Goal: Information Seeking & Learning: Learn about a topic

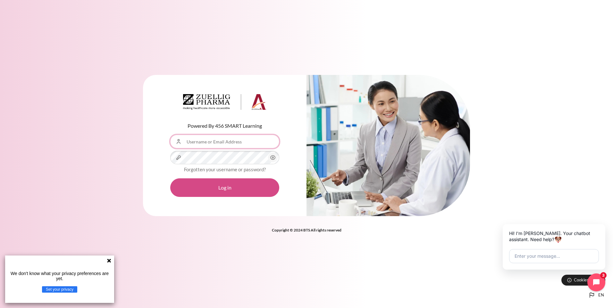
type input "[EMAIL_ADDRESS][PERSON_NAME][DOMAIN_NAME]"
click at [233, 186] on button "Log in" at bounding box center [224, 187] width 109 height 19
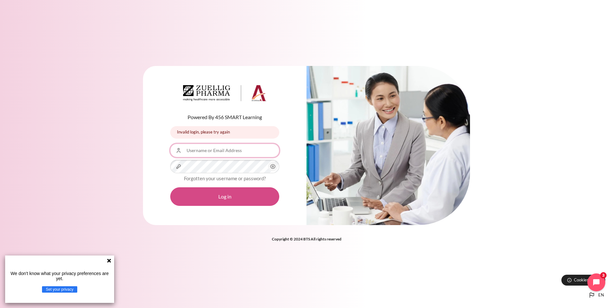
type input "[EMAIL_ADDRESS][PERSON_NAME][DOMAIN_NAME]"
click at [222, 197] on button "Log in" at bounding box center [224, 196] width 109 height 19
type input "[EMAIL_ADDRESS][PERSON_NAME][DOMAIN_NAME]"
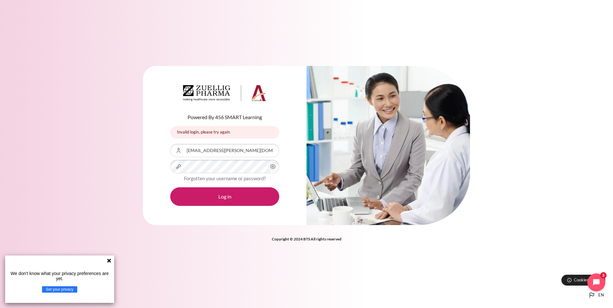
click at [271, 170] on span "Content" at bounding box center [273, 167] width 10 height 10
click at [236, 191] on button "Log in" at bounding box center [224, 196] width 109 height 19
type input "[EMAIL_ADDRESS][PERSON_NAME][DOMAIN_NAME]"
click at [46, 154] on div "Powered By 456 SMART Learning Invalid login, please try again Invalid login, pl…" at bounding box center [306, 149] width 613 height 186
click at [170, 187] on button "Log in" at bounding box center [224, 196] width 109 height 19
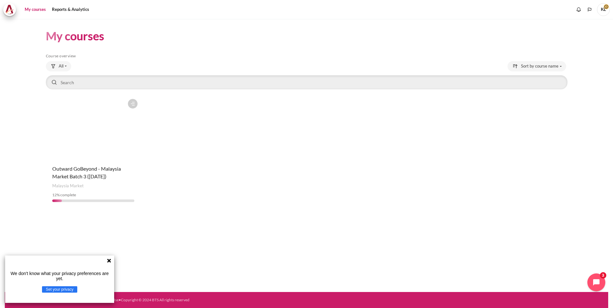
click at [98, 136] on figure "Content" at bounding box center [93, 128] width 95 height 64
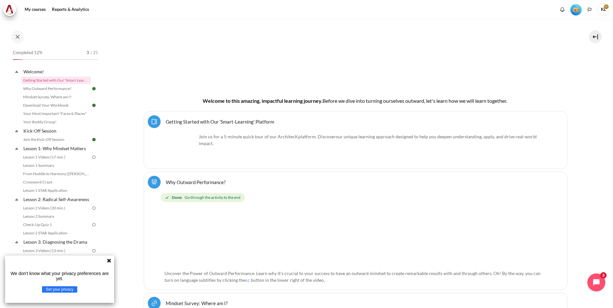
scroll to position [160, 0]
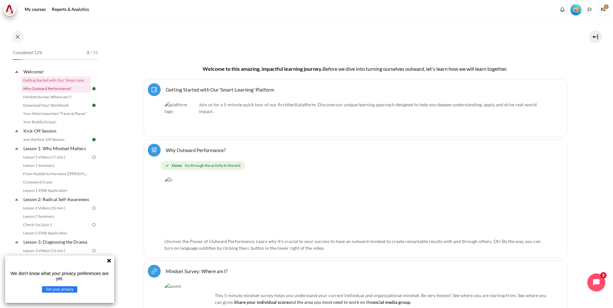
click at [63, 90] on link "Why Outward Performance?" at bounding box center [56, 89] width 70 height 8
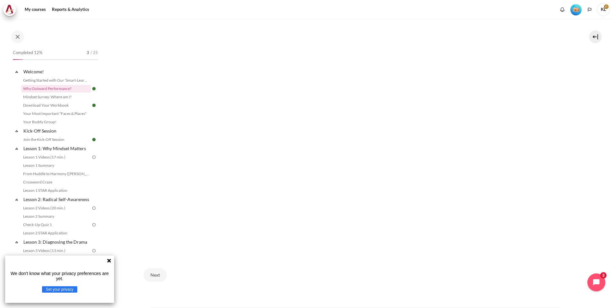
scroll to position [192, 0]
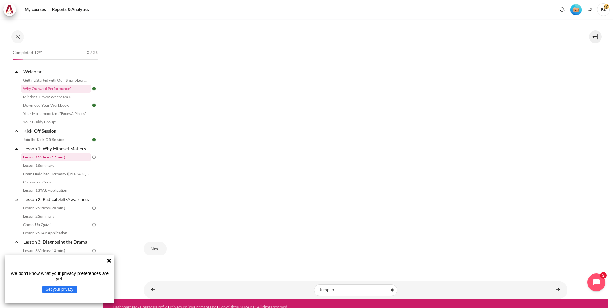
click at [77, 159] on link "Lesson 1 Videos (17 min.)" at bounding box center [56, 157] width 70 height 8
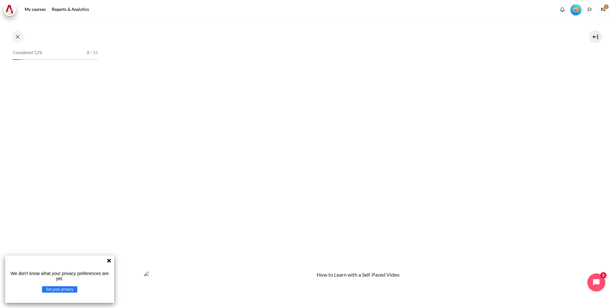
scroll to position [160, 0]
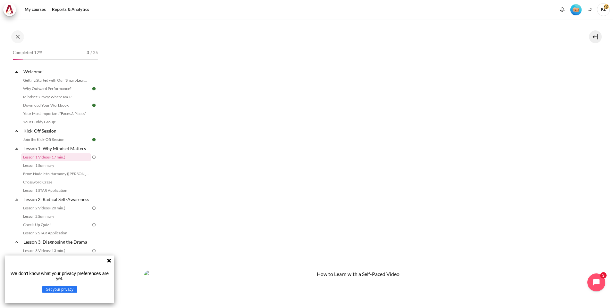
click at [110, 260] on icon at bounding box center [109, 261] width 4 height 4
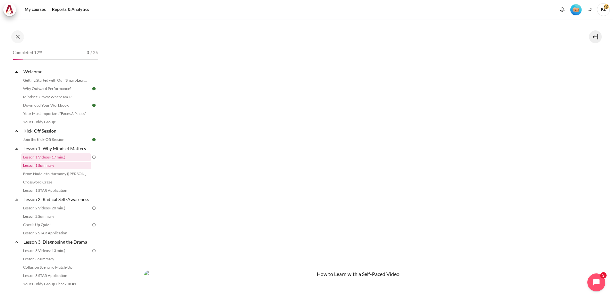
click at [60, 166] on link "Lesson 1 Summary" at bounding box center [56, 166] width 70 height 8
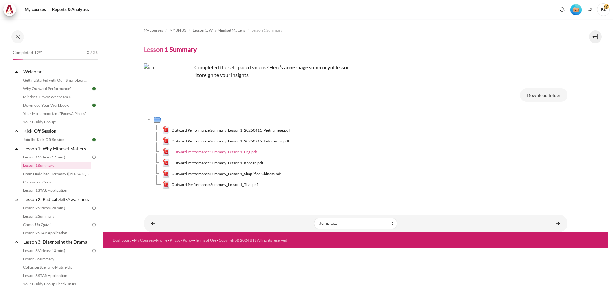
click at [244, 153] on span "Outward Performance Summary_Lesson 1_Eng.pdf" at bounding box center [214, 152] width 86 height 6
click at [70, 175] on link "From Huddle to Harmony ([PERSON_NAME]'s Story)" at bounding box center [56, 174] width 70 height 8
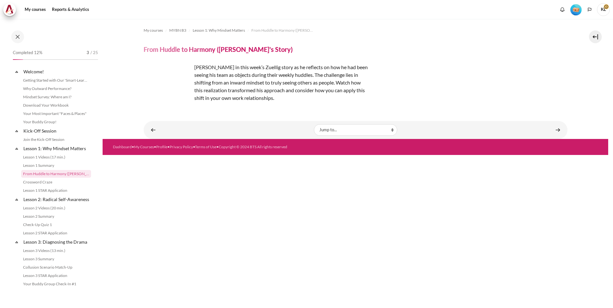
scroll to position [4, 0]
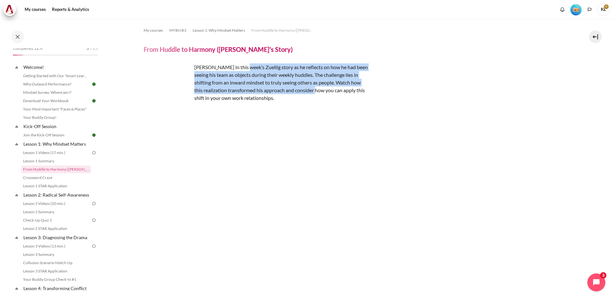
drag, startPoint x: 243, startPoint y: 67, endPoint x: 317, endPoint y: 88, distance: 77.1
click at [317, 88] on p "[PERSON_NAME] in this week’s Zuellig story as he reflects on how he had been se…" at bounding box center [256, 82] width 224 height 38
click at [40, 179] on link "Crossword Craze" at bounding box center [56, 178] width 70 height 8
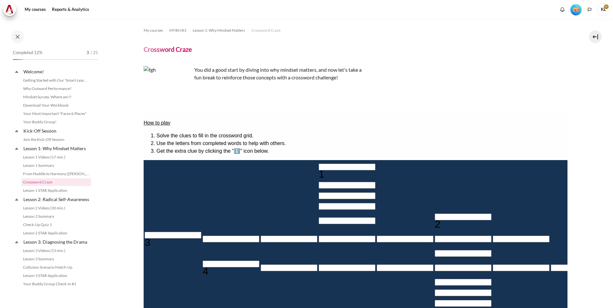
scroll to position [13, 0]
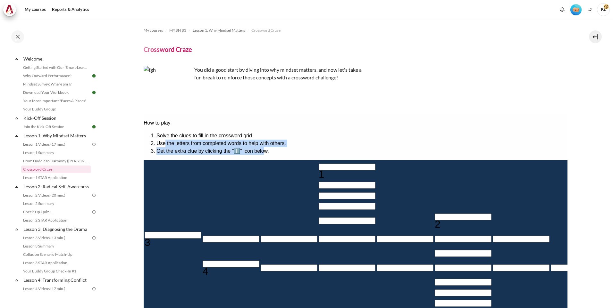
drag, startPoint x: 167, startPoint y: 141, endPoint x: 279, endPoint y: 146, distance: 112.3
click at [279, 146] on ol "Solve the clues to fill in the crossword grid. Use the letters from completed w…" at bounding box center [355, 143] width 424 height 23
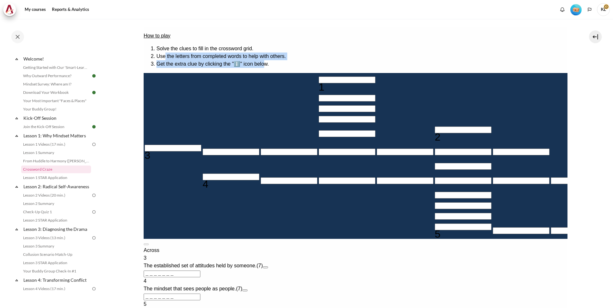
scroll to position [71, 0]
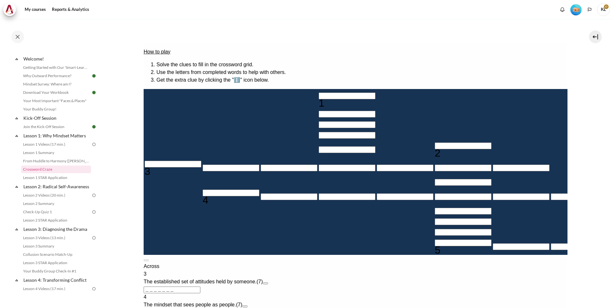
click at [318, 97] on input "Crossword grid. Use arrow keys to navigate and the keyboard to enter characters…" at bounding box center [346, 96] width 57 height 7
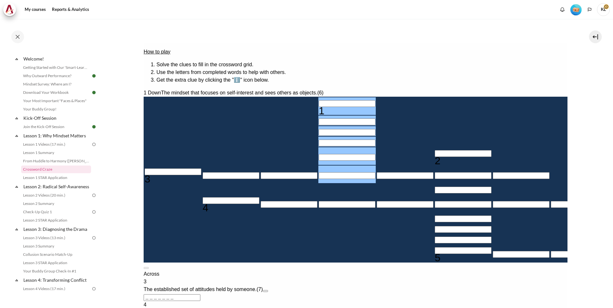
type input "I＿＿＿＿＿"
type input "IN＿＿＿＿"
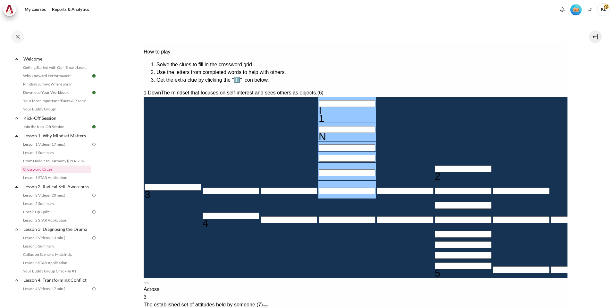
type input "INW＿＿＿"
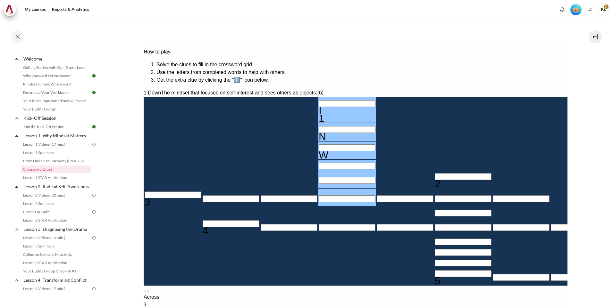
type input "INWR＿＿"
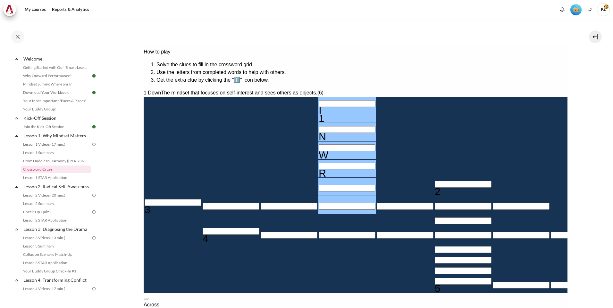
type input "INWRD＿"
click at [318, 169] on div "R" at bounding box center [346, 173] width 57 height 8
click at [318, 100] on input "Row 1, Column 4. 1 Down. The mindset that focuses on self-interest and sees oth…" at bounding box center [346, 103] width 57 height 7
click at [318, 163] on input "Row 4, Column 4. 1 Down. The mindset that focuses on self-interest and sees oth…" at bounding box center [346, 166] width 57 height 7
type input "INWAD＿"
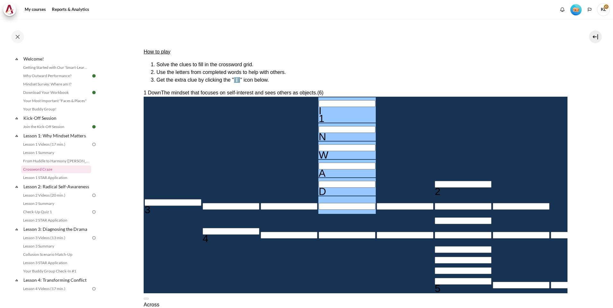
type input "INWAR＿"
type input "＿＿＿D＿＿＿"
type input "INWARD"
drag, startPoint x: 309, startPoint y: 192, endPoint x: 343, endPoint y: 192, distance: 33.6
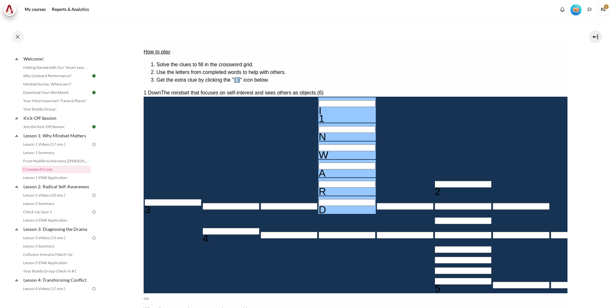
drag, startPoint x: 343, startPoint y: 192, endPoint x: 361, endPoint y: 204, distance: 21.9
drag, startPoint x: 361, startPoint y: 204, endPoint x: 365, endPoint y: 211, distance: 7.6
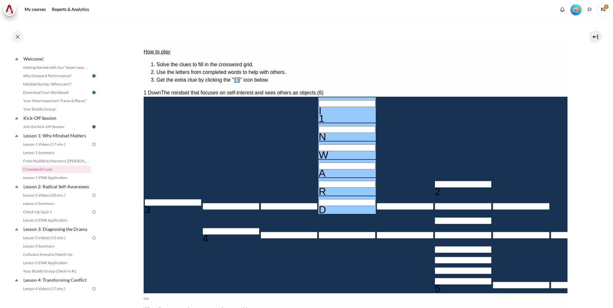
click at [148, 298] on button at bounding box center [145, 299] width 5 height 2
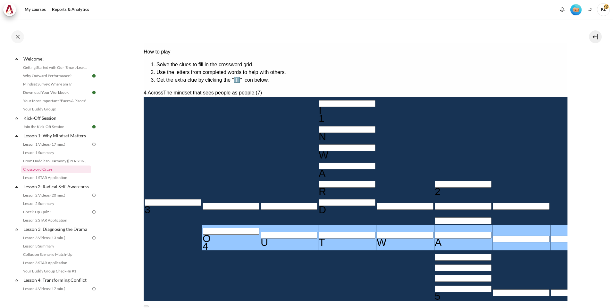
type input "OUTWA＿＿"
type input "＿＿＿A＿＿＿＿"
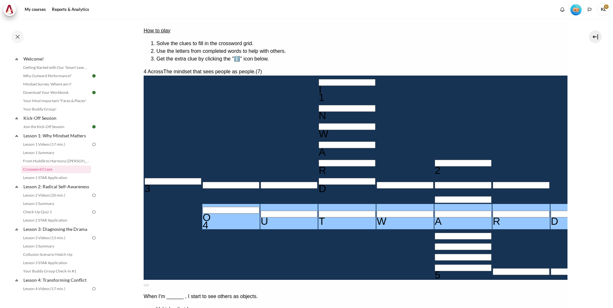
scroll to position [103, 0]
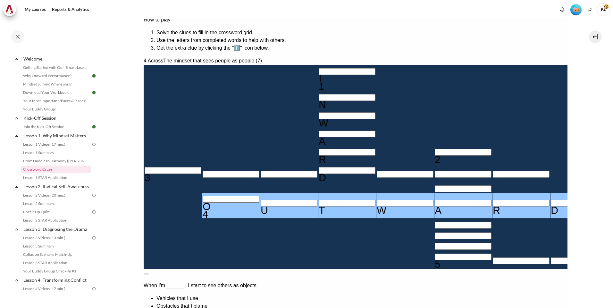
type input "OUTWARD"
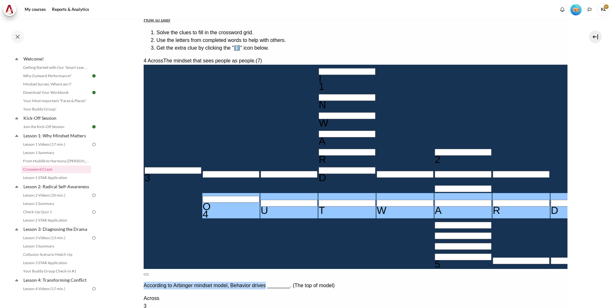
drag, startPoint x: 258, startPoint y: 163, endPoint x: 380, endPoint y: 163, distance: 121.8
click at [380, 282] on p "According to Arbinger mindset model, Behavior drives ________. (The top of mode…" at bounding box center [355, 286] width 424 height 8
copy p "According to Arbinger mindset model, Behavior drives"
click at [571, 195] on section "My courses MYBN B3 Lesson 1: Why Mindset Matters Crossword Craze Crossword Craze" at bounding box center [355, 136] width 505 height 441
click at [148, 274] on button at bounding box center [145, 275] width 5 height 2
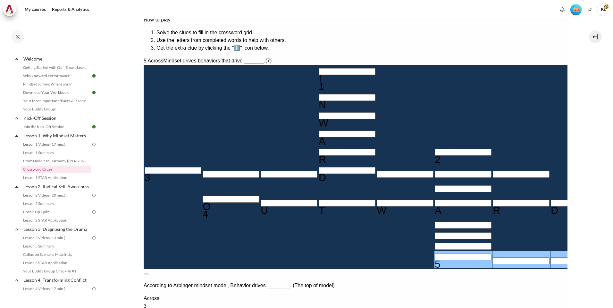
type input "B＿＿＿＿＿＿"
type input "＿＿＿A＿＿＿B"
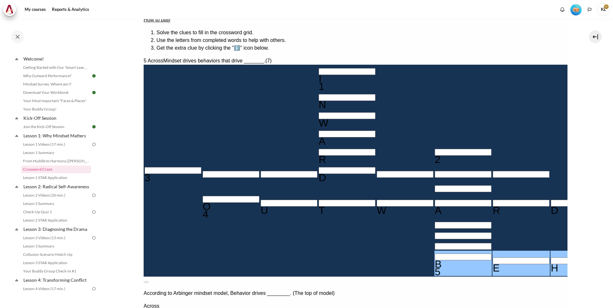
type input "B"
type input "＿＿＿＿＿＿＿"
type input "＿＿＿A＿＿＿＿"
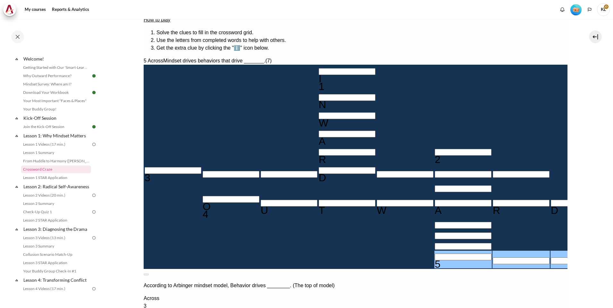
type input "A＿＿＿＿＿＿"
type input "＿＿＿A＿＿＿A"
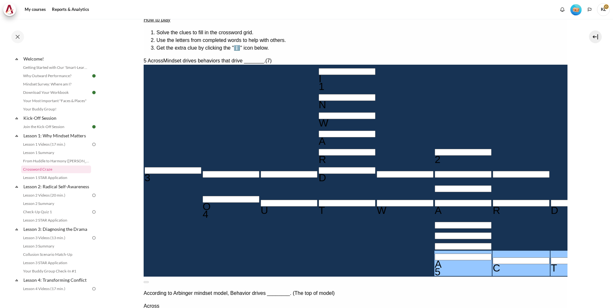
type input "＿＿＿＿＿＿＿"
type input "＿＿＿A＿＿＿＿"
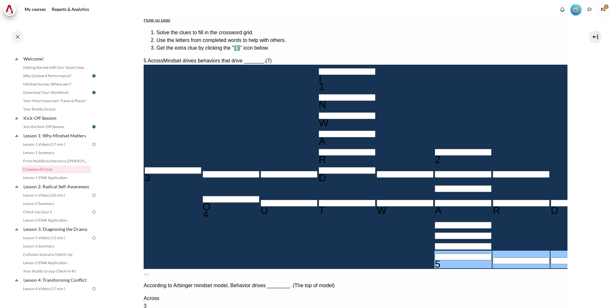
drag, startPoint x: 451, startPoint y: 151, endPoint x: 451, endPoint y: 154, distance: 3.9
click at [148, 274] on button at bounding box center [145, 275] width 5 height 2
type input "C＿＿＿＿＿＿"
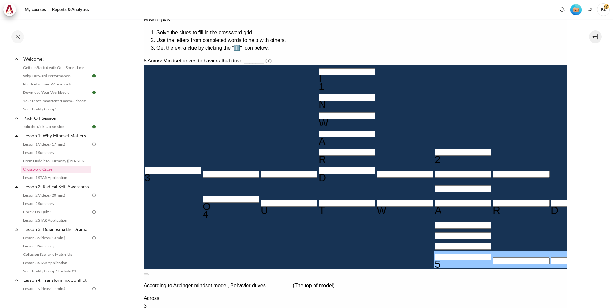
type input "＿＿＿A＿＿＿C"
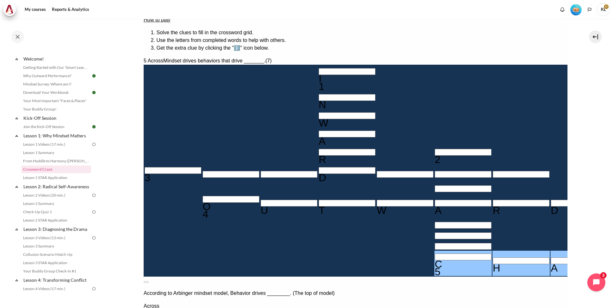
type input "＿＿＿＿＿＿＿"
type input "＿＿＿A＿＿＿＿"
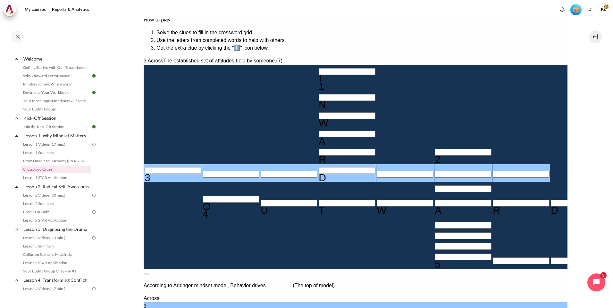
type input "＿＿＿＿＿＿＿"
type input "INWAR＿"
drag, startPoint x: 457, startPoint y: 77, endPoint x: 436, endPoint y: 65, distance: 23.8
click at [256, 308] on span "The established set of attitudes held by someone." at bounding box center [199, 313] width 113 height 5
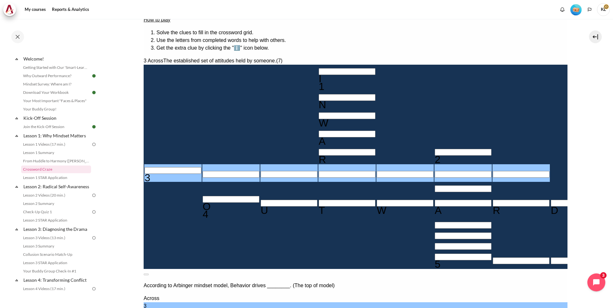
copy span "The established set of attitudes held by someone."
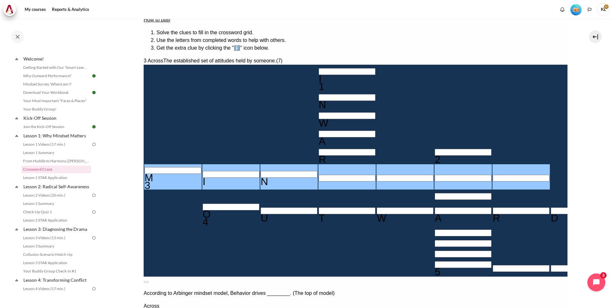
type input "MIND＿＿＿"
type input "INWARD"
type input "MINDSE＿"
type input "＿E＿A＿＿＿＿"
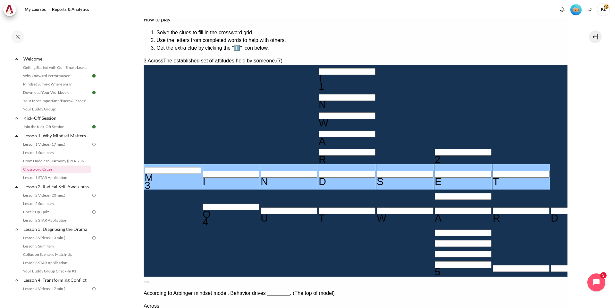
type input "MINDSET"
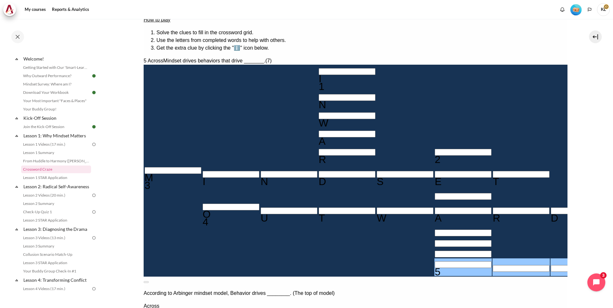
type input "A＿＿＿＿＿＿"
type input "＿E＿A＿＿＿A"
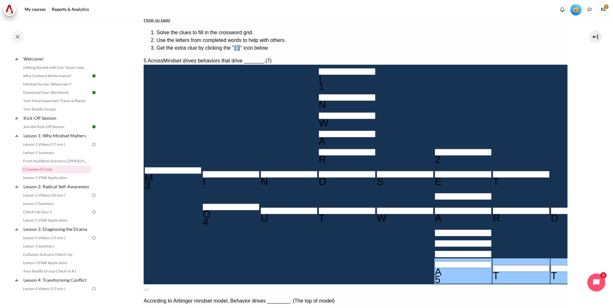
type input "A"
type input "＿＿＿＿＿＿＿"
type input "＿E＿A＿＿＿＿"
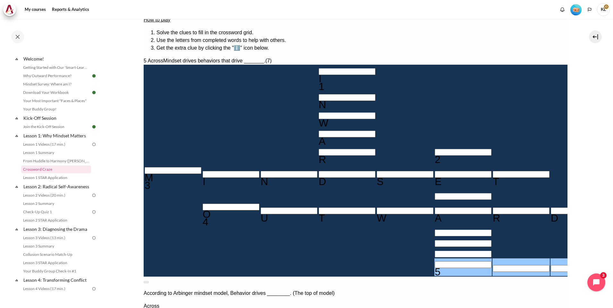
type input "R＿＿＿＿＿＿"
type input "＿E＿A＿＿＿R"
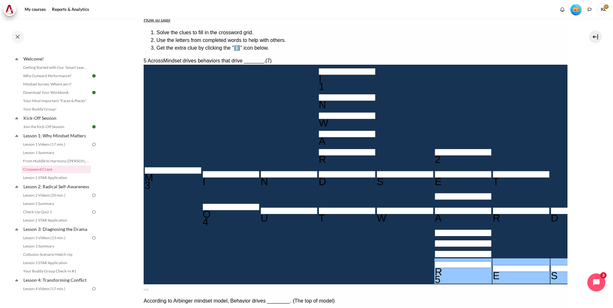
type input "R"
type input "＿＿＿＿＿＿＿"
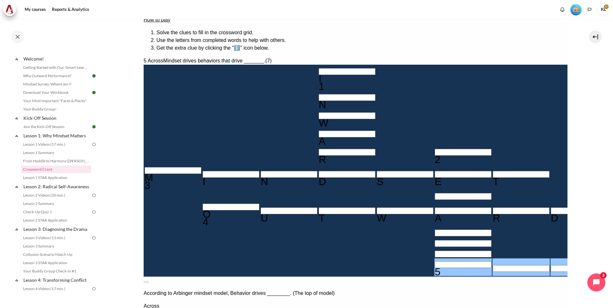
click at [148, 281] on button at bounding box center [145, 282] width 5 height 2
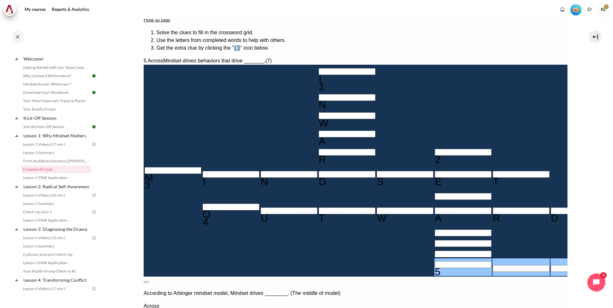
click at [148, 281] on button at bounding box center [145, 282] width 5 height 2
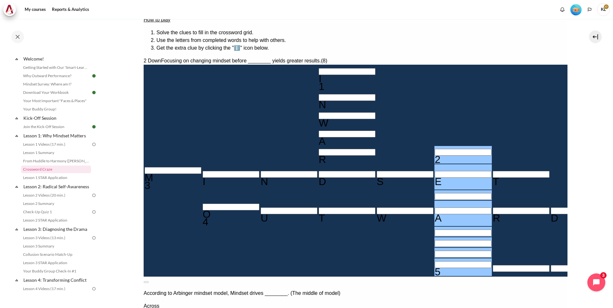
drag, startPoint x: 518, startPoint y: 130, endPoint x: 477, endPoint y: 129, distance: 40.7
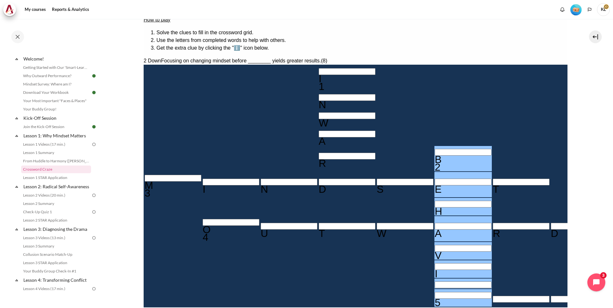
type input "BEHAVIOu"
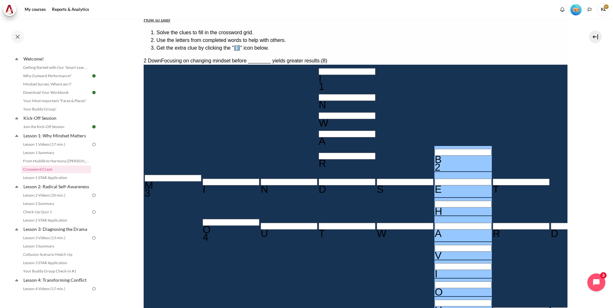
type input "U＿＿＿＿＿＿"
type input "BEHAVIO"
type input "＿＿＿＿＿＿＿"
type input "BEHAVIOr"
type input "R＿＿＿＿＿＿"
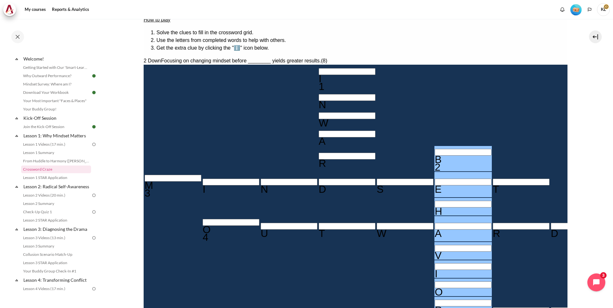
type input "BEHAVIOR"
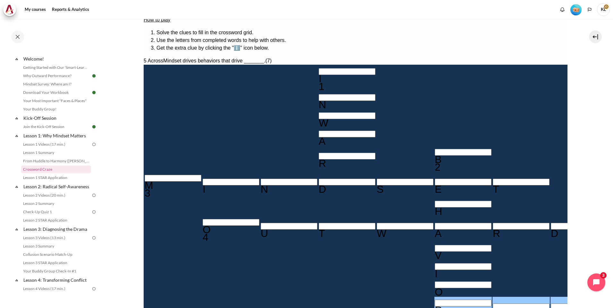
type input "RESULTS"
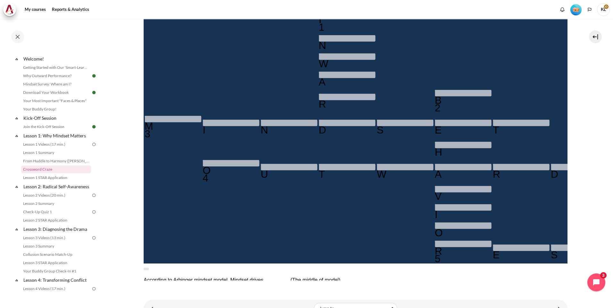
scroll to position [116, 0]
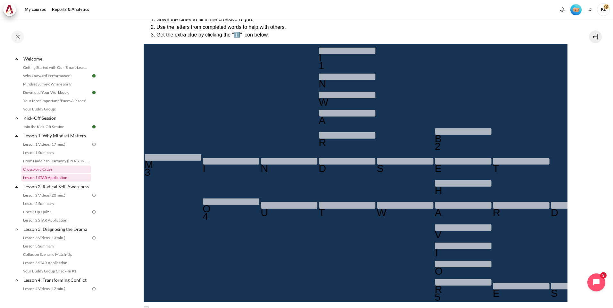
click at [57, 176] on link "Lesson 1 STAR Application" at bounding box center [56, 178] width 70 height 8
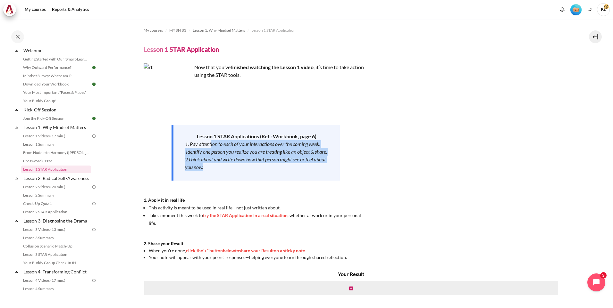
drag, startPoint x: 211, startPoint y: 146, endPoint x: 310, endPoint y: 178, distance: 103.7
click at [310, 178] on div "Lesson 1 STAR Applications (Ref.: Workbook, page 6) 1. Pay attention to each of…" at bounding box center [255, 153] width 168 height 56
drag, startPoint x: 310, startPoint y: 178, endPoint x: 402, endPoint y: 176, distance: 92.6
click at [402, 176] on div "Now that you’ve finished watching the Lesson 1 video , it’s time to take action…" at bounding box center [356, 161] width 424 height 197
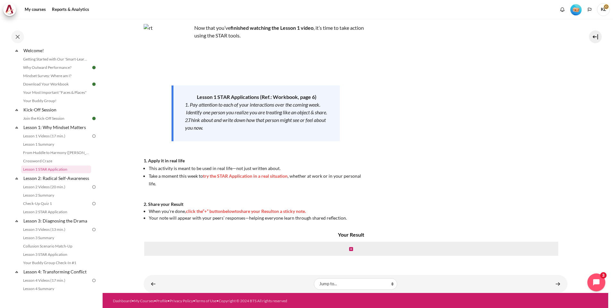
scroll to position [40, 0]
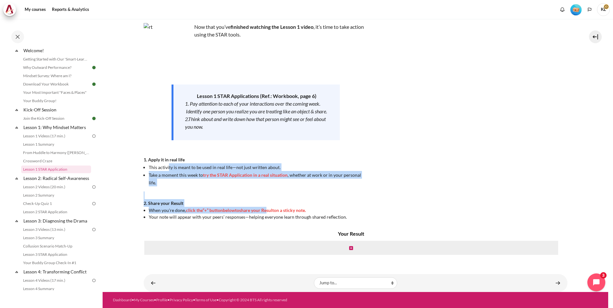
drag, startPoint x: 169, startPoint y: 176, endPoint x: 271, endPoint y: 212, distance: 108.4
click at [271, 212] on div "Now that you’ve finished watching the Lesson 1 video , it’s time to take action…" at bounding box center [256, 121] width 224 height 197
click at [349, 250] on icon "Content" at bounding box center [351, 248] width 4 height 4
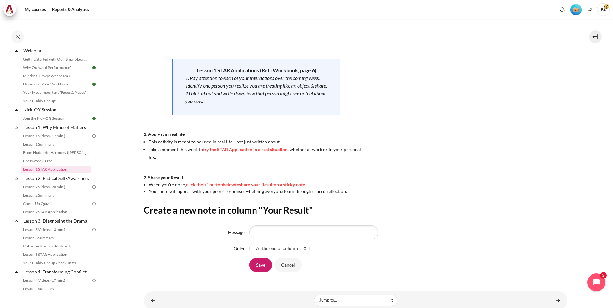
scroll to position [83, 0]
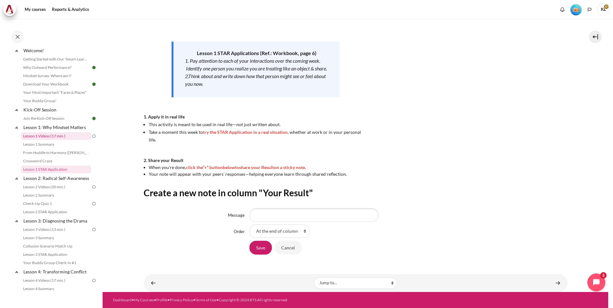
click at [61, 134] on link "Lesson 1 Videos (17 min.)" at bounding box center [56, 136] width 70 height 8
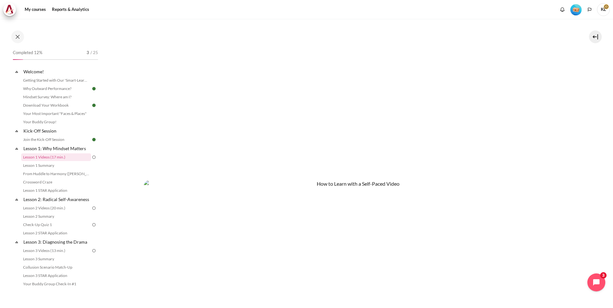
scroll to position [347, 0]
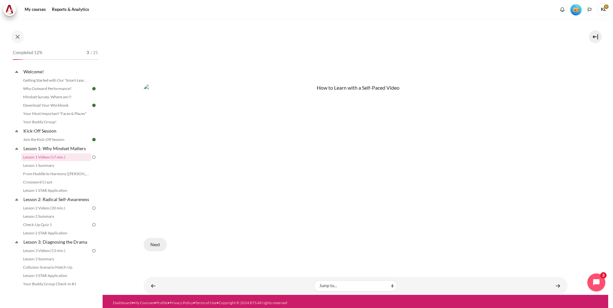
click at [155, 246] on button "Next" at bounding box center [155, 244] width 23 height 13
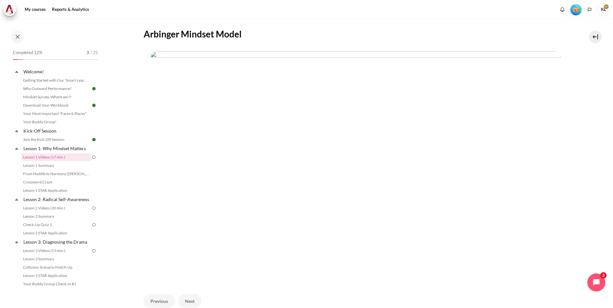
scroll to position [128, 0]
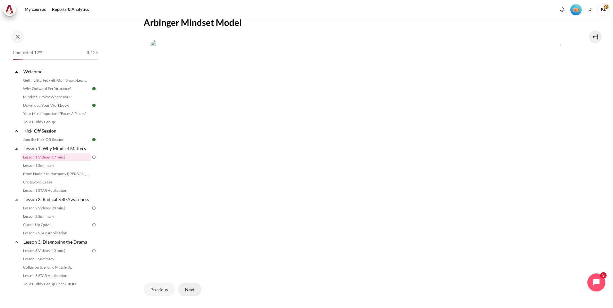
click at [188, 288] on button "Next" at bounding box center [189, 289] width 23 height 13
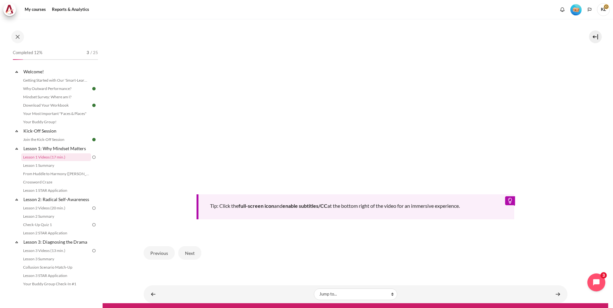
scroll to position [248, 0]
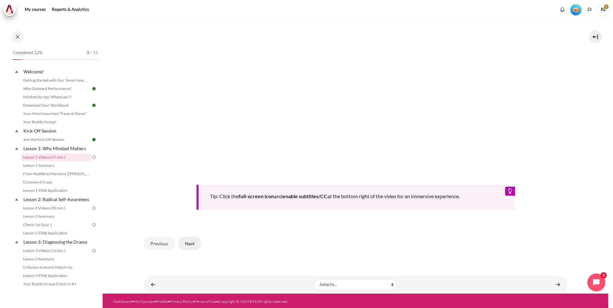
click at [199, 243] on button "Next" at bounding box center [189, 243] width 23 height 13
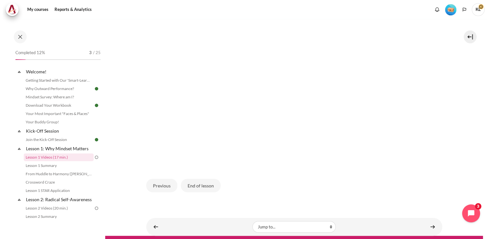
scroll to position [109, 0]
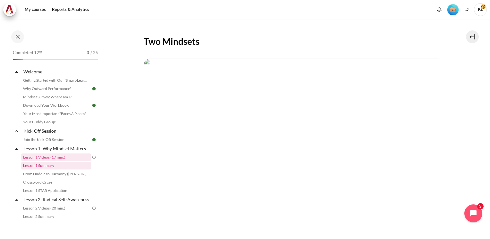
click at [55, 167] on link "Lesson 1 Summary" at bounding box center [56, 166] width 70 height 8
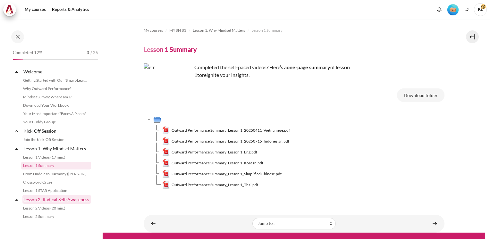
scroll to position [31, 0]
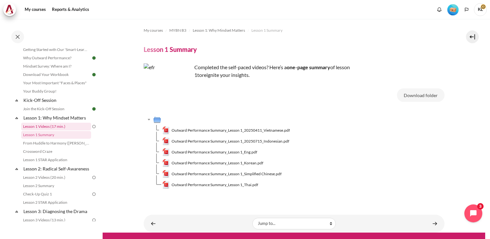
click at [64, 126] on link "Lesson 1 Videos (17 min.)" at bounding box center [56, 127] width 70 height 8
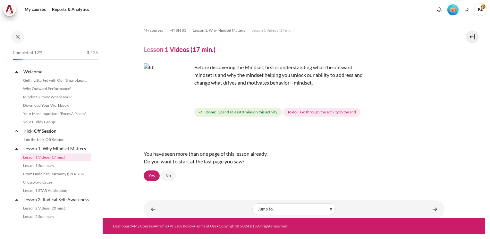
scroll to position [23, 0]
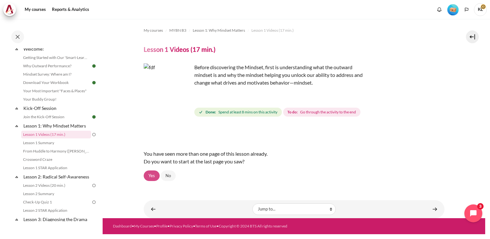
click at [151, 172] on link "Yes" at bounding box center [152, 175] width 16 height 11
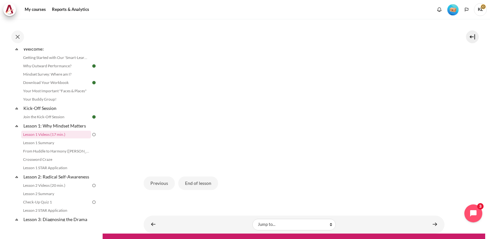
scroll to position [181, 0]
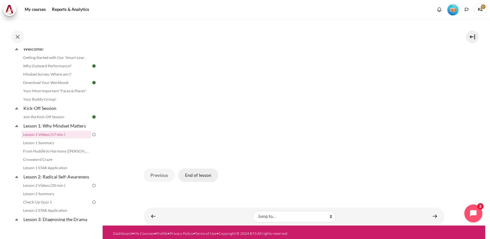
click at [196, 171] on button "End of lesson" at bounding box center [198, 175] width 40 height 13
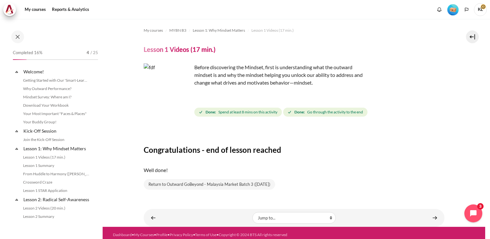
scroll to position [23, 0]
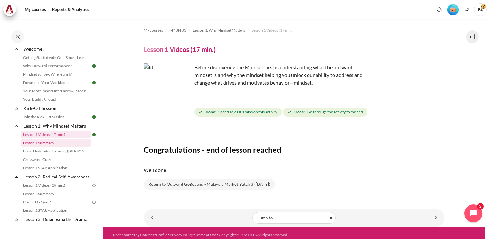
click at [67, 146] on link "Lesson 1 Summary" at bounding box center [56, 143] width 70 height 8
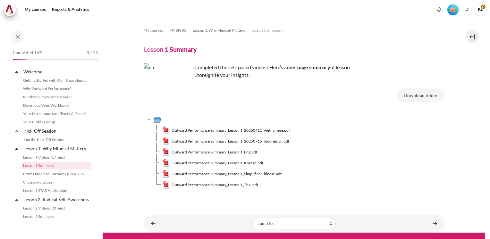
scroll to position [31, 0]
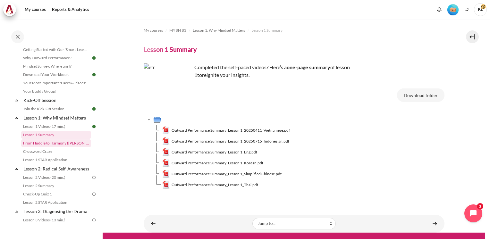
click at [68, 147] on link "From Huddle to Harmony ([PERSON_NAME]'s Story)" at bounding box center [56, 143] width 70 height 8
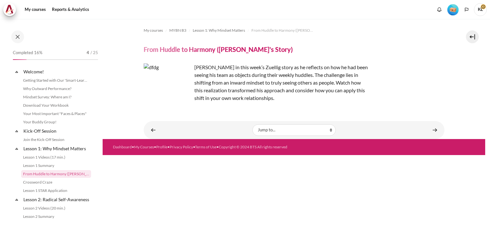
scroll to position [39, 0]
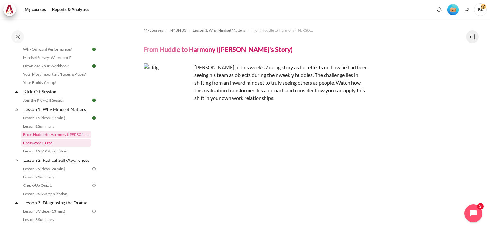
click at [59, 145] on link "Crossword Craze" at bounding box center [56, 143] width 70 height 8
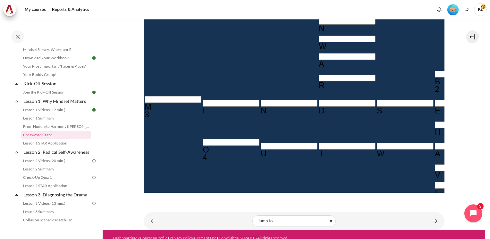
scroll to position [185, 0]
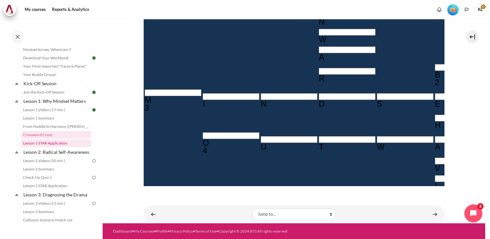
click at [63, 145] on link "Lesson 1 STAR Application" at bounding box center [56, 143] width 70 height 8
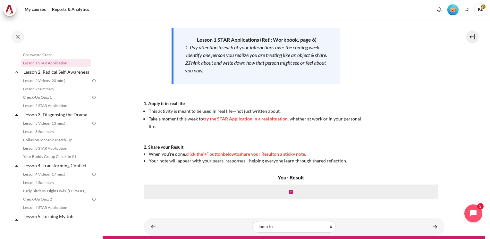
scroll to position [106, 0]
